Goal: Find specific page/section: Find specific page/section

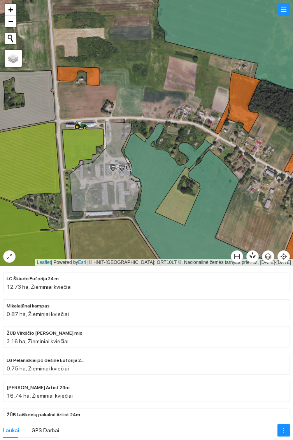
click at [80, 124] on icon at bounding box center [80, 124] width 4 height 5
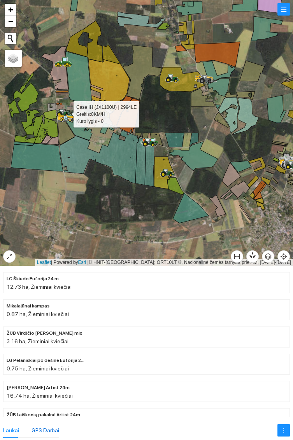
click at [44, 432] on div "GPS Darbai" at bounding box center [45, 430] width 28 height 9
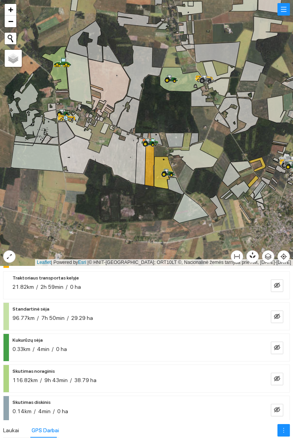
scroll to position [145, 0]
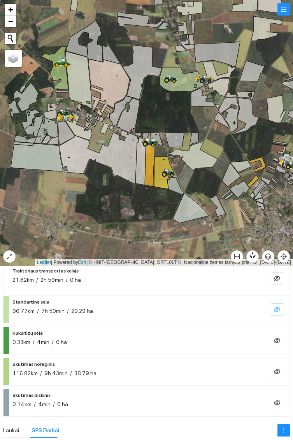
click at [279, 308] on icon "eye-invisible" at bounding box center [276, 309] width 6 height 5
